Goal: Task Accomplishment & Management: Manage account settings

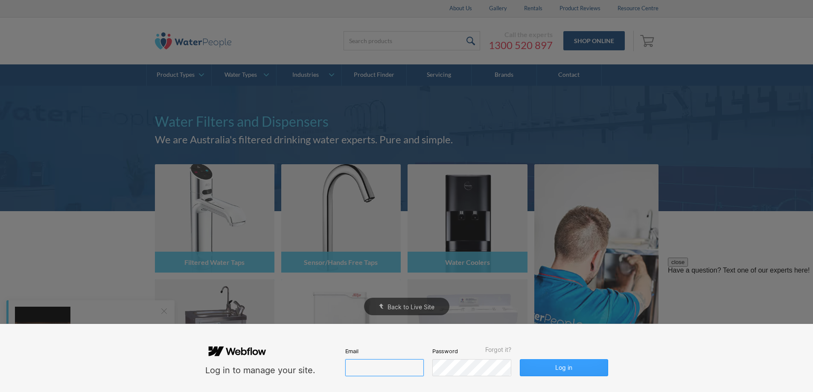
type input "[PERSON_NAME][EMAIL_ADDRESS][DOMAIN_NAME]"
click at [568, 368] on button "Log in" at bounding box center [564, 367] width 88 height 17
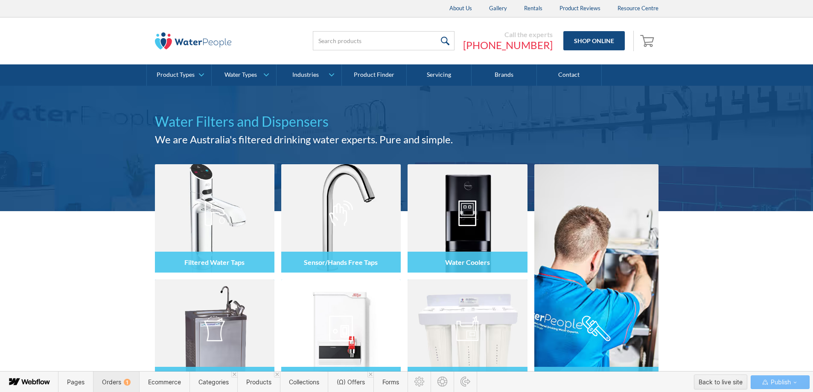
click at [120, 384] on span "Orders 1" at bounding box center [116, 382] width 29 height 7
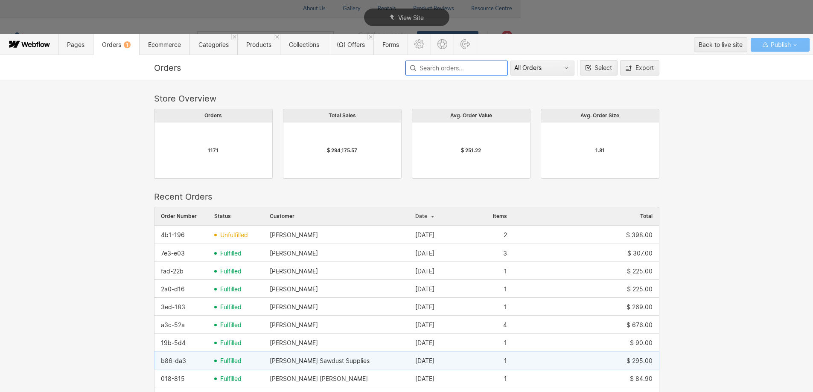
scroll to position [461, 499]
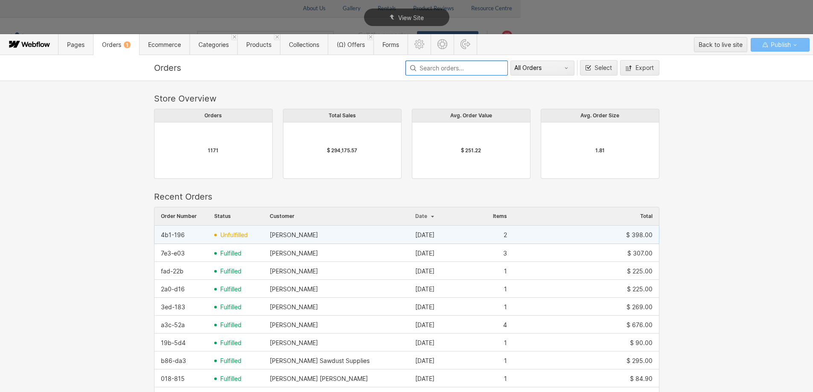
click at [227, 232] on span "unfulfilled" at bounding box center [234, 235] width 28 height 7
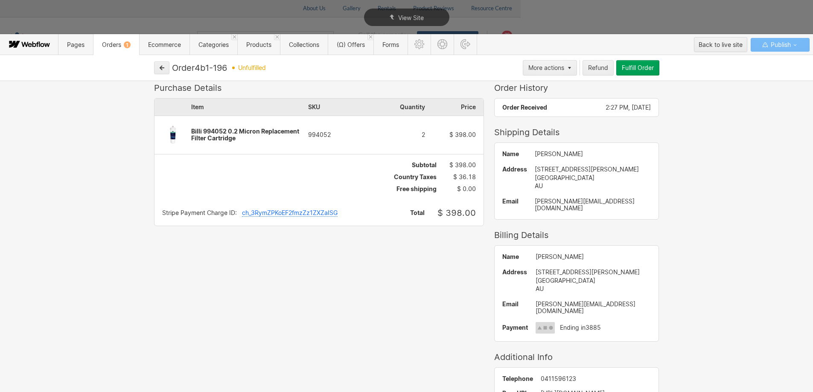
scroll to position [0, 0]
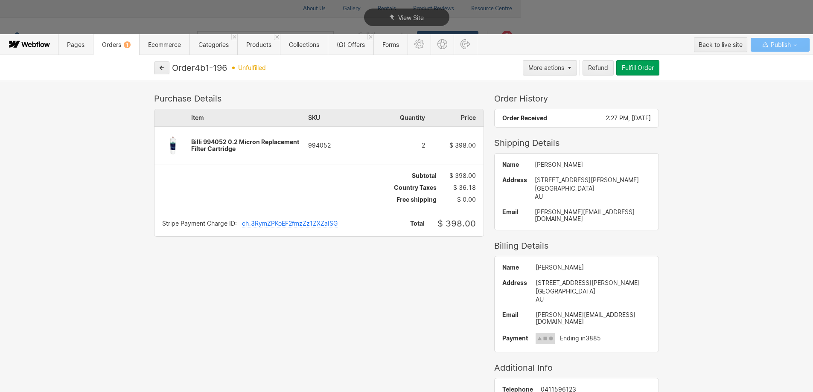
drag, startPoint x: 232, startPoint y: 67, endPoint x: 195, endPoint y: 66, distance: 36.7
click at [195, 66] on div "Order 4b1-196 unfulfilled" at bounding box center [346, 68] width 348 height 10
drag, startPoint x: 237, startPoint y: 150, endPoint x: 196, endPoint y: 145, distance: 41.7
click at [196, 145] on div "Billi 994052 0.2 Micron Replacement Filter Cartridge" at bounding box center [249, 146] width 117 height 14
drag, startPoint x: 324, startPoint y: 145, endPoint x: 309, endPoint y: 144, distance: 15.0
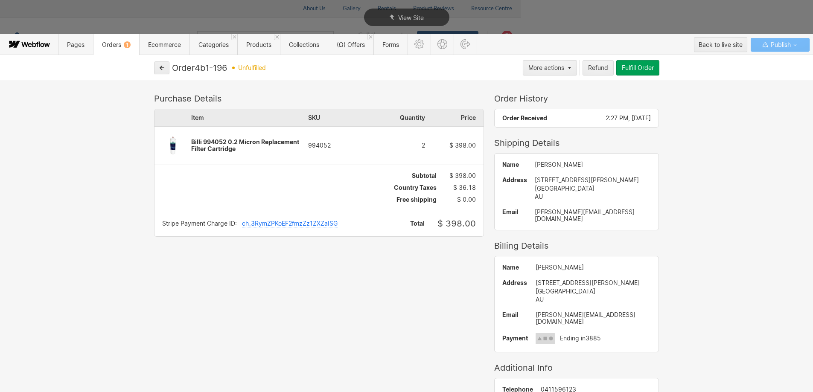
click at [309, 144] on div "994052" at bounding box center [337, 145] width 58 height 7
click at [568, 67] on icon "button" at bounding box center [570, 68] width 4 height 3
click at [344, 86] on div at bounding box center [409, 196] width 819 height 392
click at [568, 67] on icon "button" at bounding box center [570, 68] width 4 height 3
click at [342, 302] on div at bounding box center [409, 196] width 819 height 392
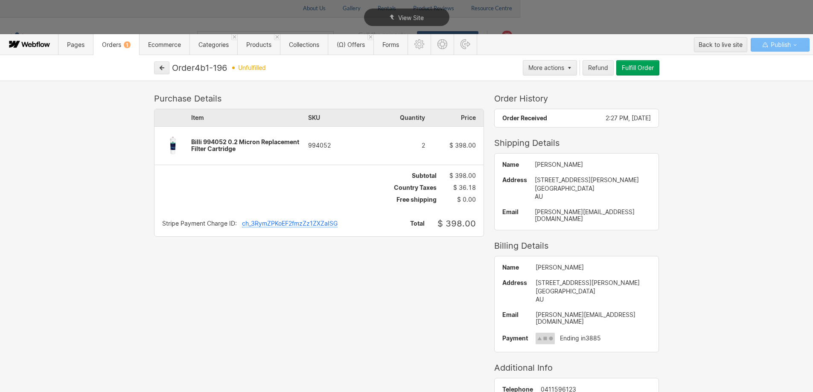
scroll to position [18, 0]
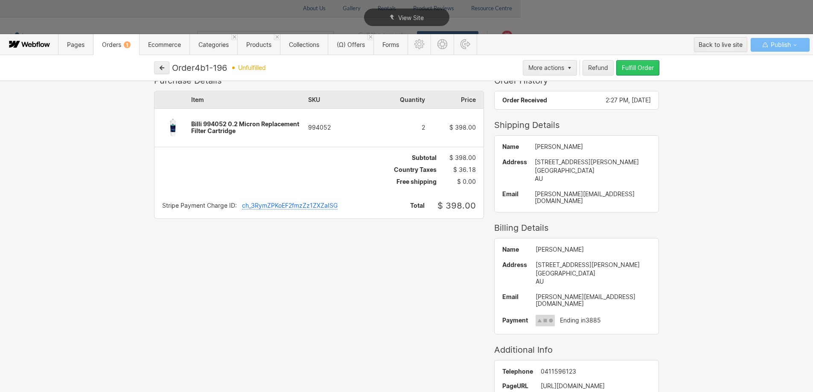
click at [640, 68] on div "Fulfill Order" at bounding box center [638, 67] width 32 height 7
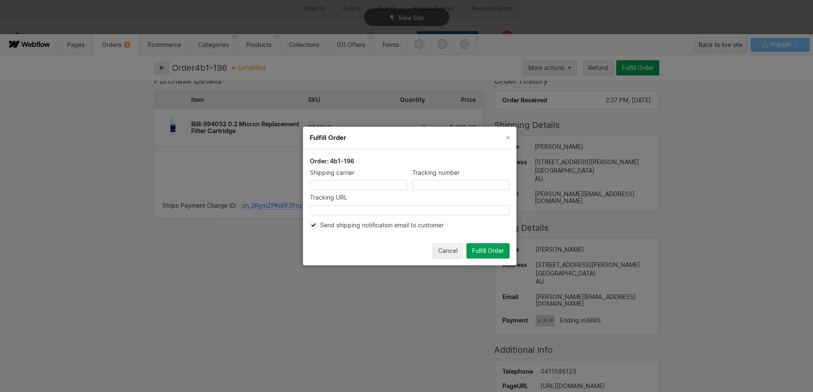
click at [316, 226] on icon "Send shipping notification email to customer" at bounding box center [314, 225] width 6 height 5
click at [313, 227] on icon "Send shipping notification email to customer" at bounding box center [314, 225] width 4 height 3
click at [314, 226] on icon "Send shipping notification email to customer" at bounding box center [314, 225] width 4 height 3
click at [493, 251] on div "Fulfill Order" at bounding box center [488, 251] width 32 height 7
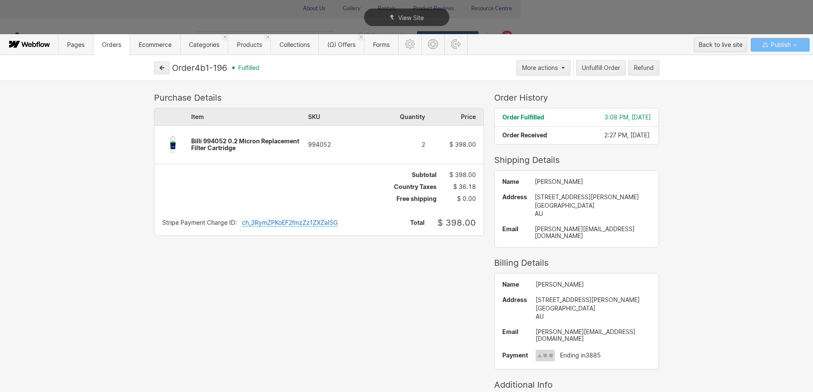
scroll to position [0, 0]
